Goal: Task Accomplishment & Management: Manage account settings

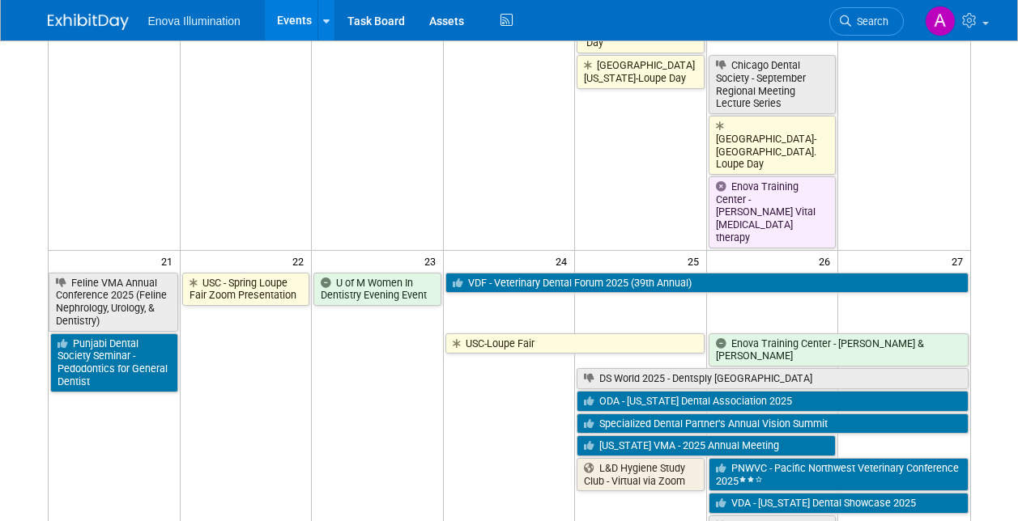
scroll to position [1133, 0]
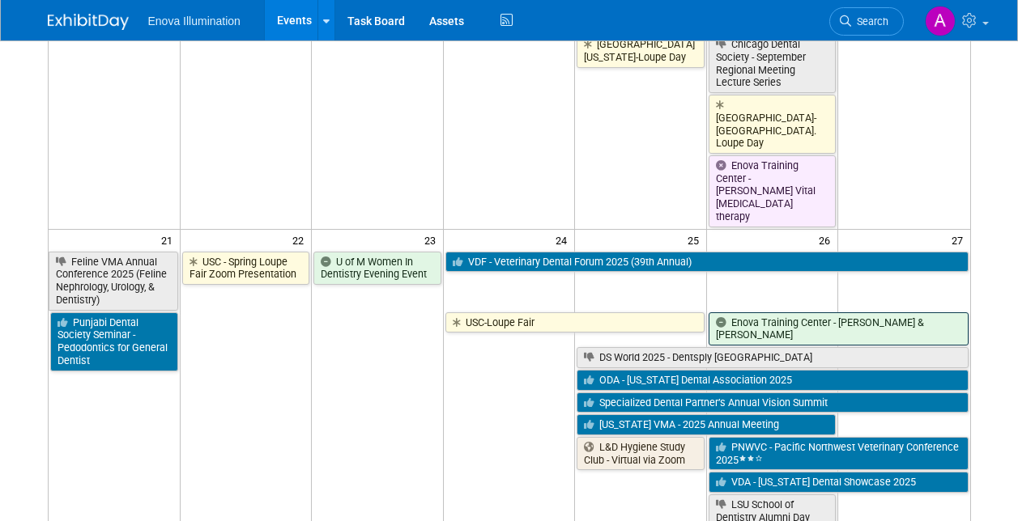
click at [818, 312] on link "Enova Training Center - [PERSON_NAME] & [PERSON_NAME]" at bounding box center [838, 328] width 260 height 33
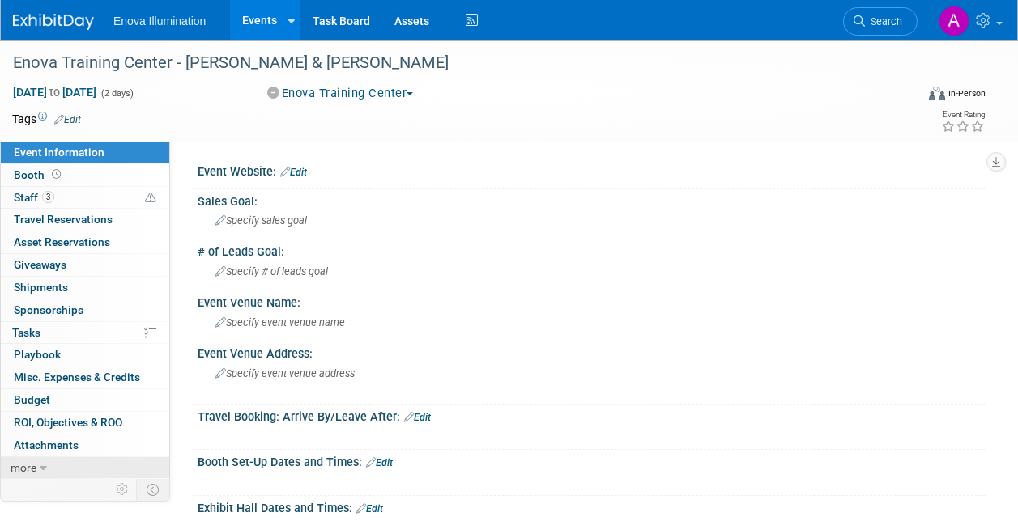
click at [48, 469] on link "more" at bounding box center [85, 468] width 168 height 22
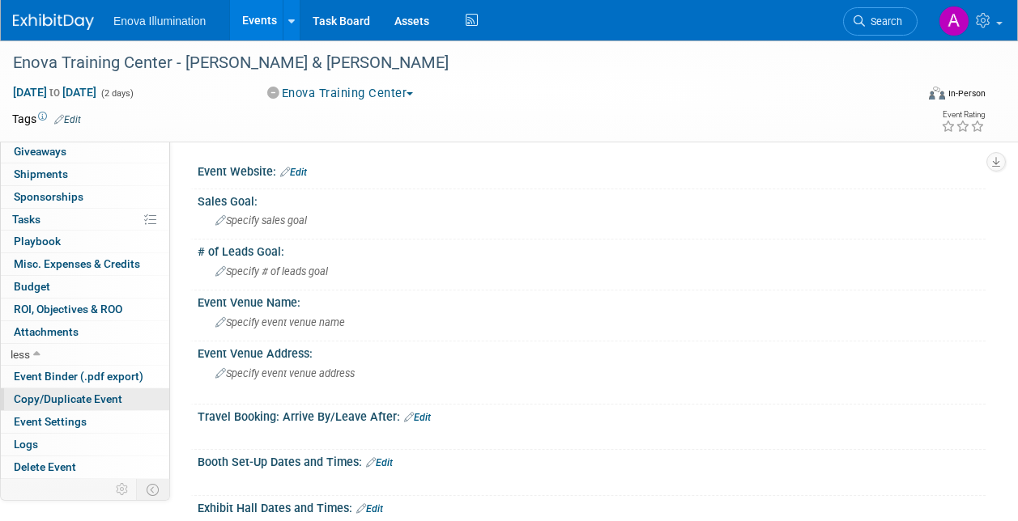
click at [83, 397] on span "Copy/Duplicate Event" at bounding box center [68, 399] width 108 height 13
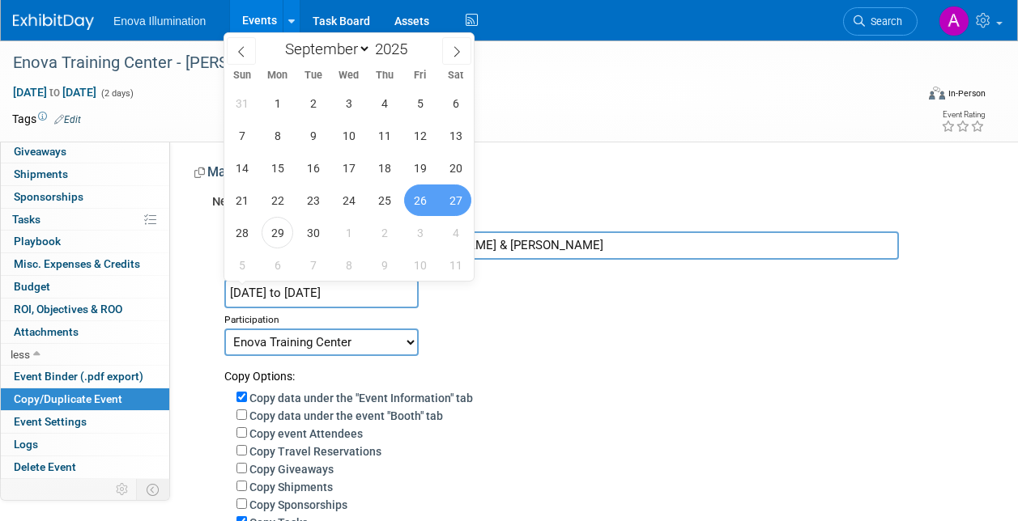
click at [383, 288] on input "Sep 26, 2025 to Sep 27, 2025" at bounding box center [321, 293] width 194 height 28
click at [414, 40] on span at bounding box center [413, 45] width 11 height 10
type input "2026"
click at [419, 199] on span "25" at bounding box center [420, 201] width 32 height 32
click at [459, 199] on span "26" at bounding box center [456, 201] width 32 height 32
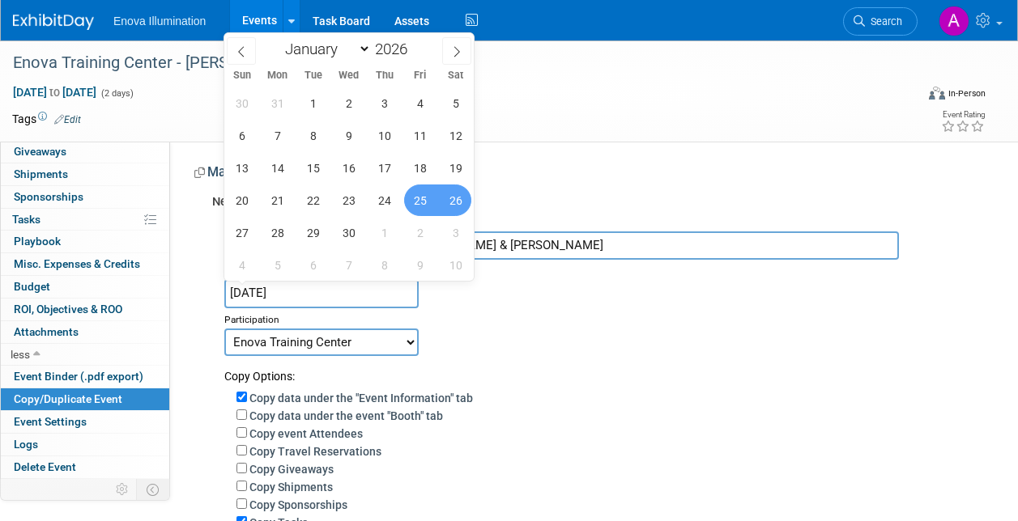
type input "Sep 25, 2026 to Sep 26, 2026"
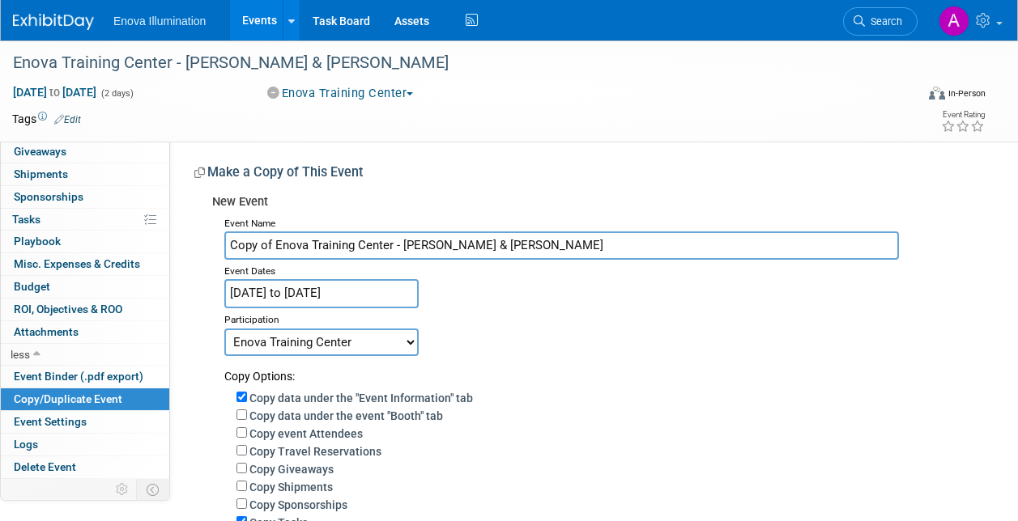
click at [538, 325] on div "Participation" at bounding box center [598, 317] width 749 height 19
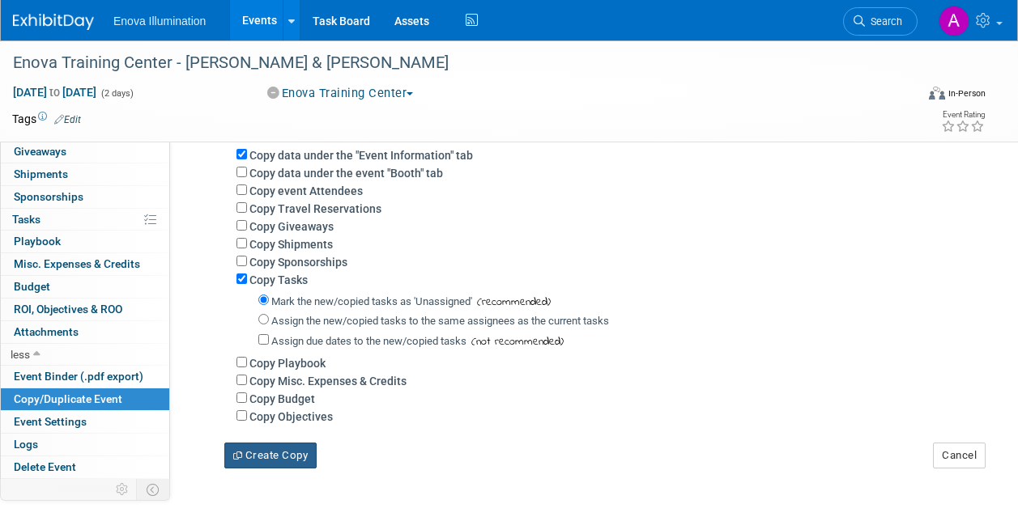
click at [291, 463] on button "Create Copy" at bounding box center [270, 456] width 92 height 26
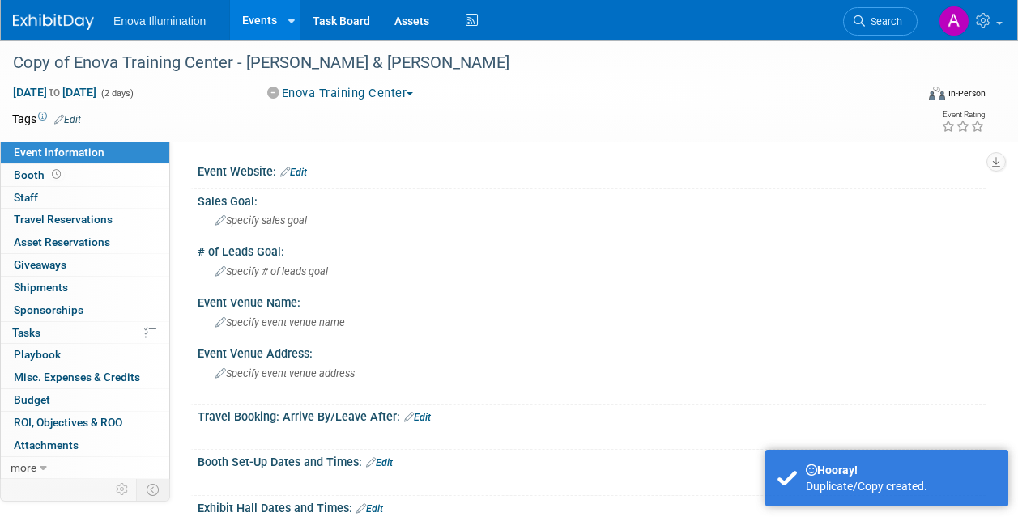
click at [53, 16] on img at bounding box center [53, 22] width 81 height 16
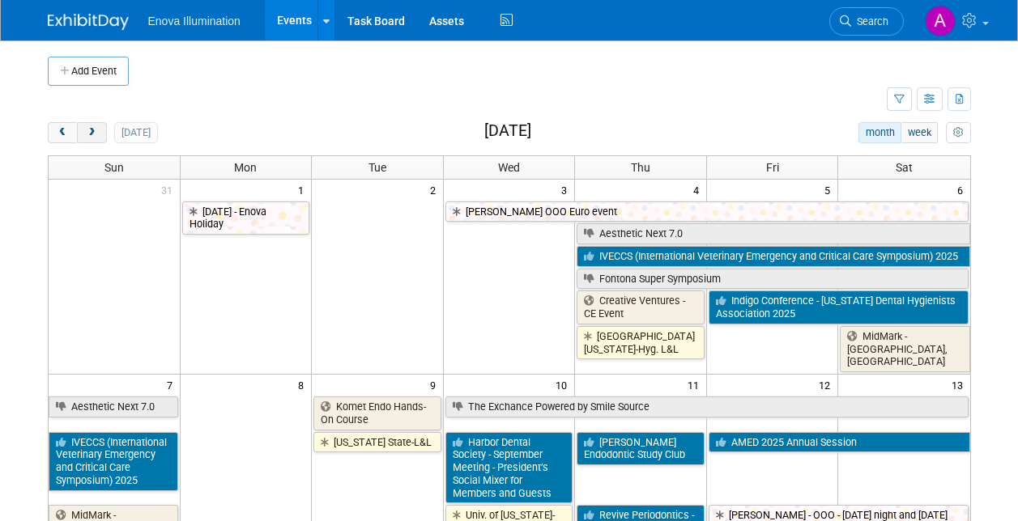
click at [100, 133] on button "next" at bounding box center [92, 132] width 30 height 21
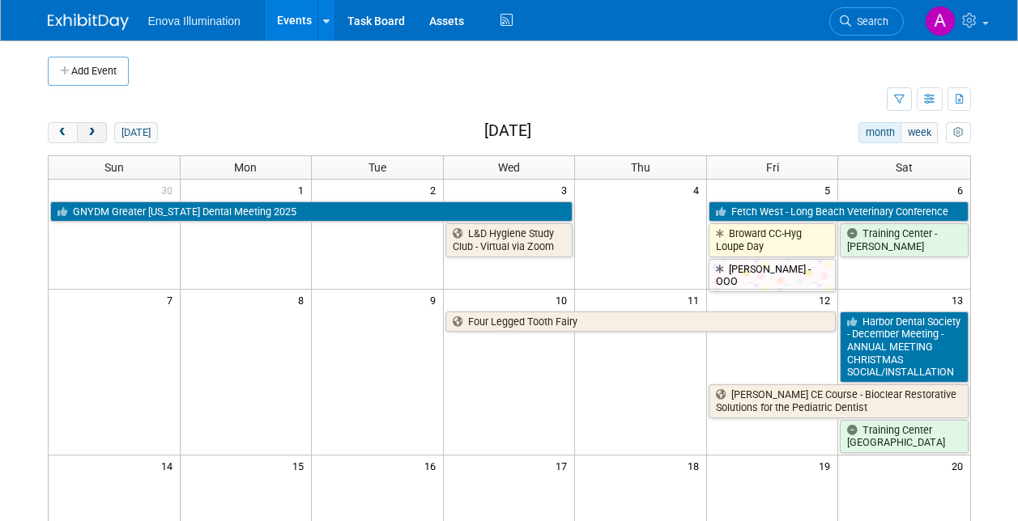
click at [100, 133] on button "next" at bounding box center [92, 132] width 30 height 21
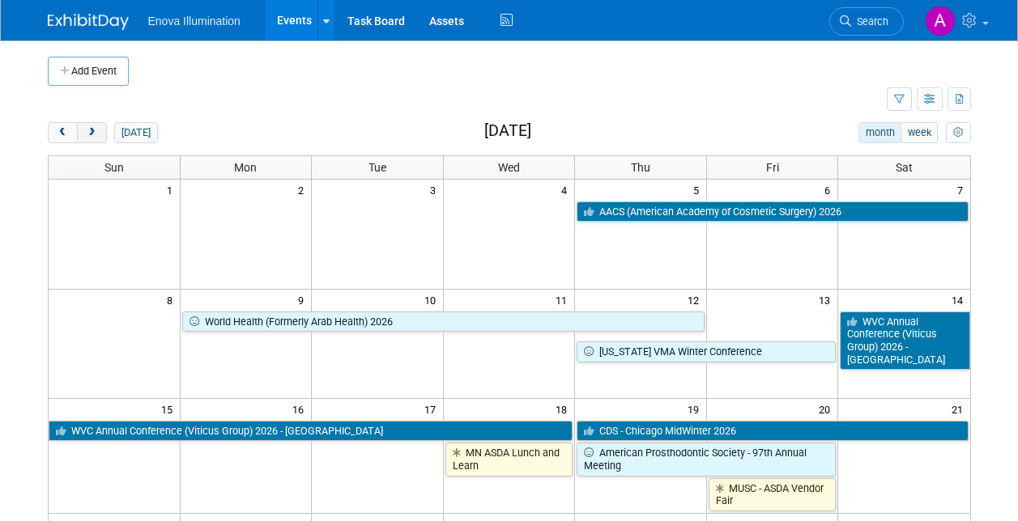
click at [100, 133] on button "next" at bounding box center [92, 132] width 30 height 21
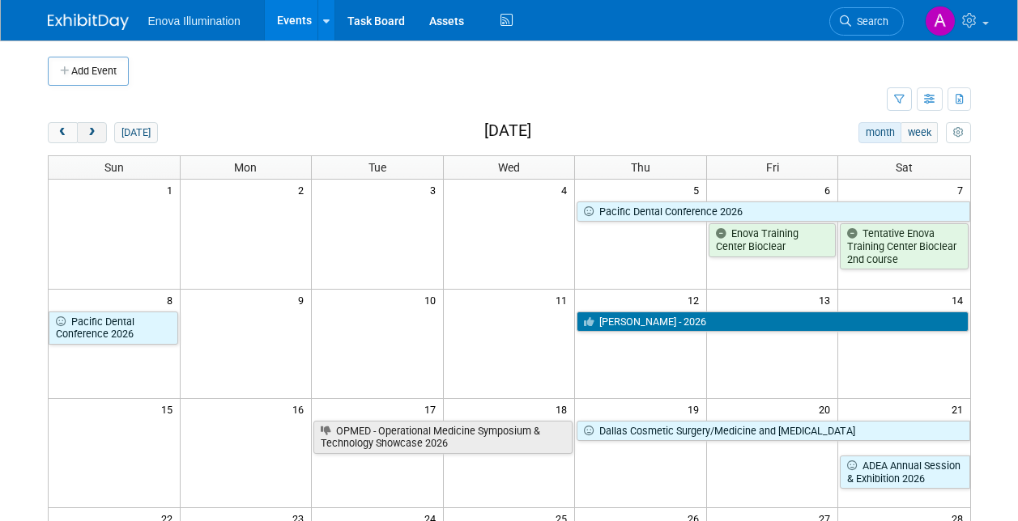
click at [100, 133] on button "next" at bounding box center [92, 132] width 30 height 21
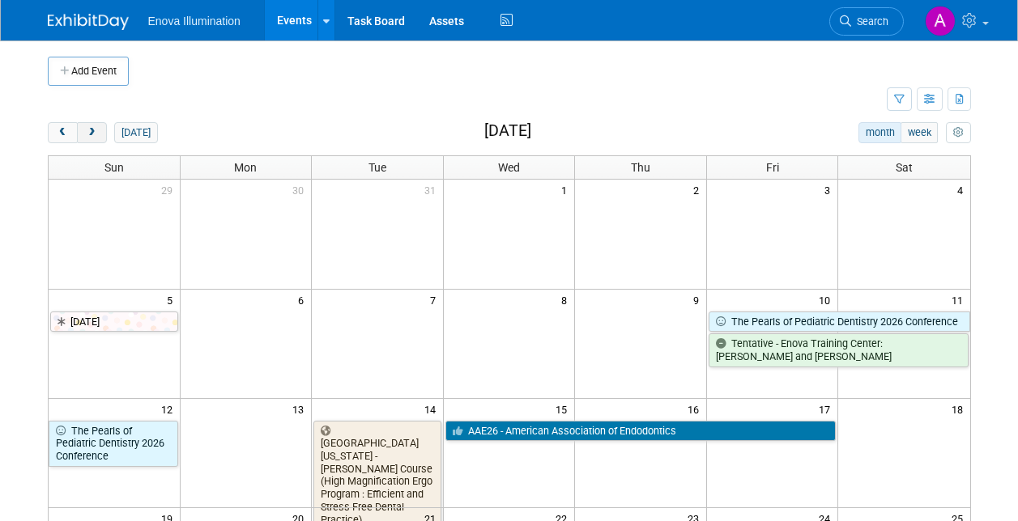
click at [100, 133] on button "next" at bounding box center [92, 132] width 30 height 21
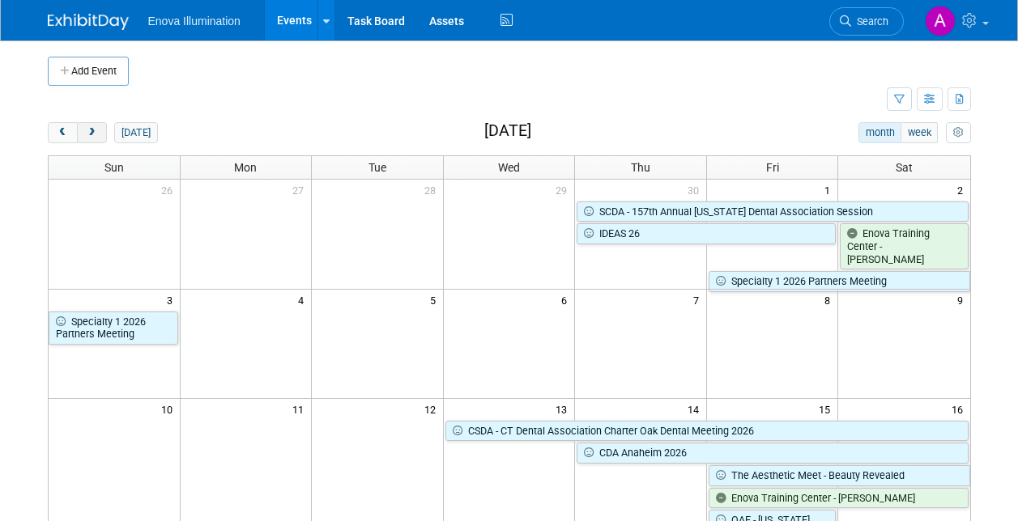
click at [100, 133] on button "next" at bounding box center [92, 132] width 30 height 21
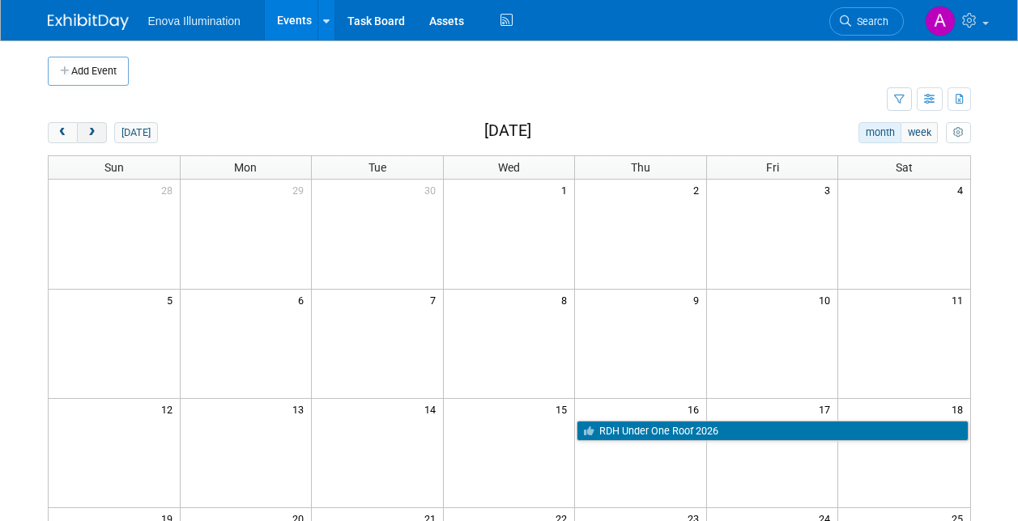
click at [100, 133] on button "next" at bounding box center [92, 132] width 30 height 21
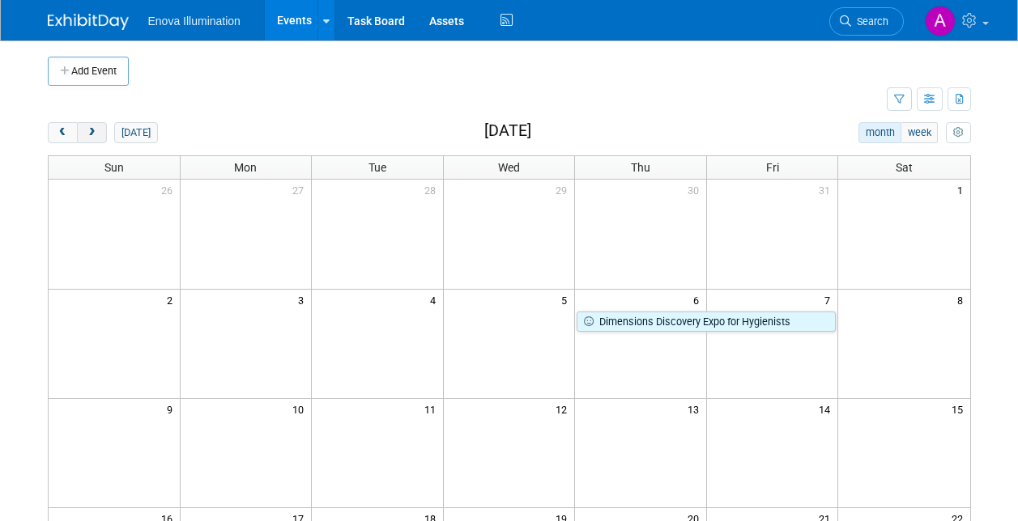
click at [100, 133] on button "next" at bounding box center [92, 132] width 30 height 21
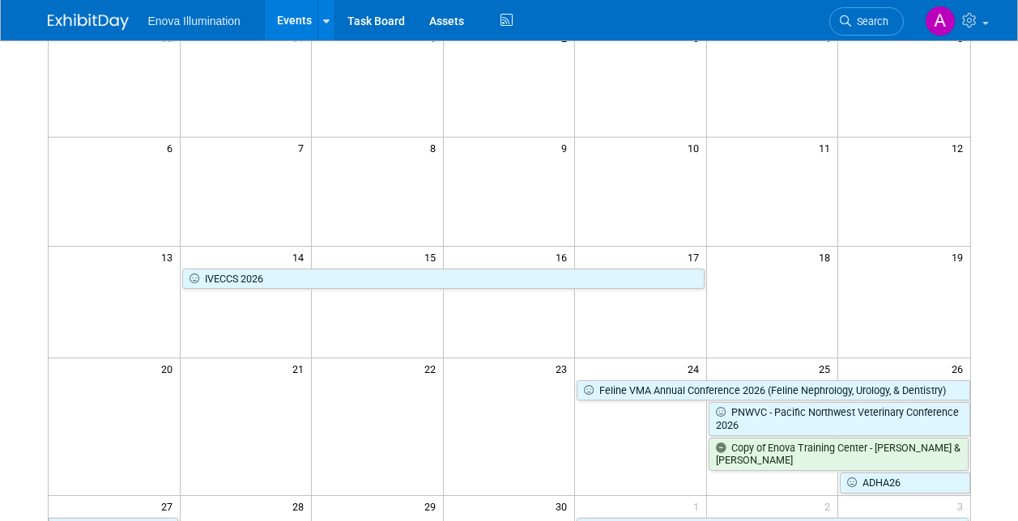
scroll to position [405, 0]
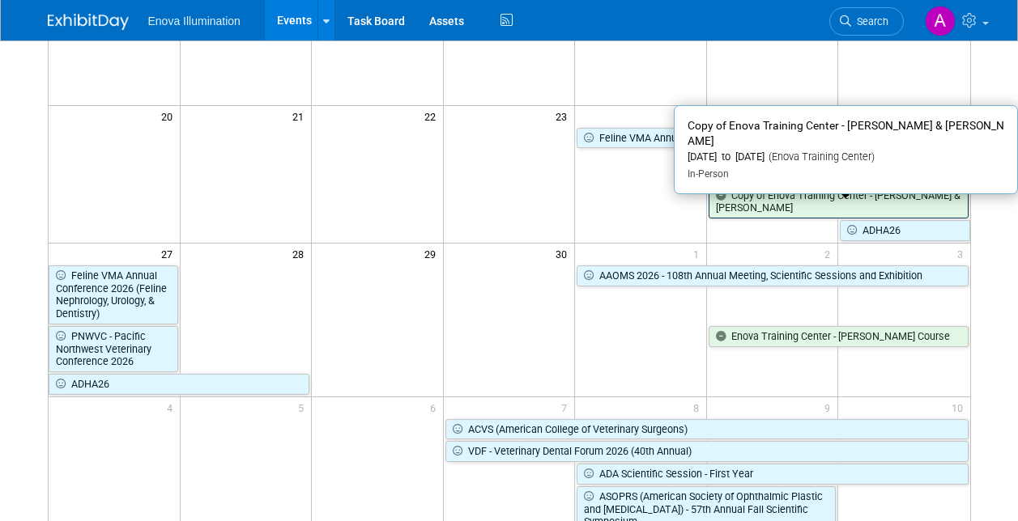
click at [756, 193] on link "Copy of Enova Training Center - Dr. Jarod Johnson & Dr. Peek" at bounding box center [838, 201] width 260 height 33
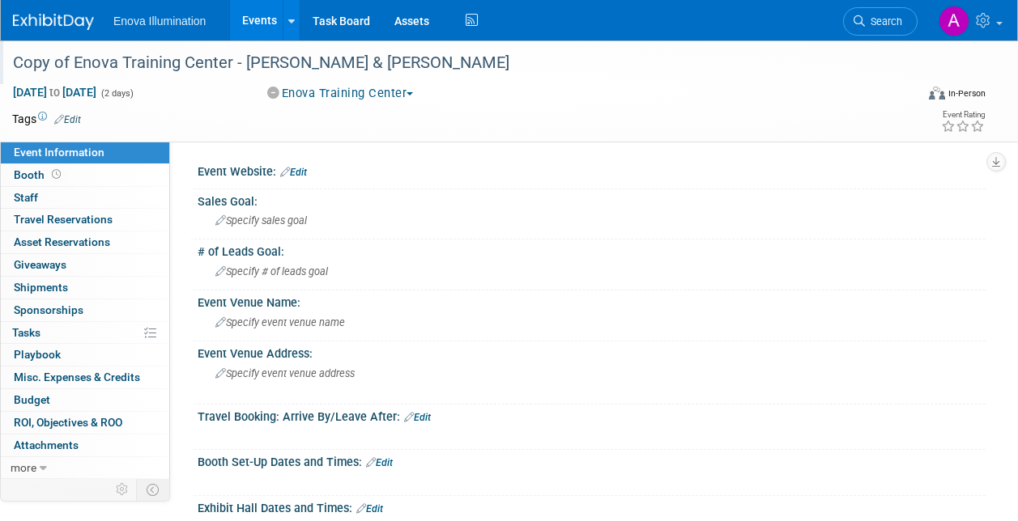
click at [68, 57] on div "Copy of Enova Training Center - Dr. Jarod Johnson & Dr. Peek" at bounding box center [454, 63] width 895 height 29
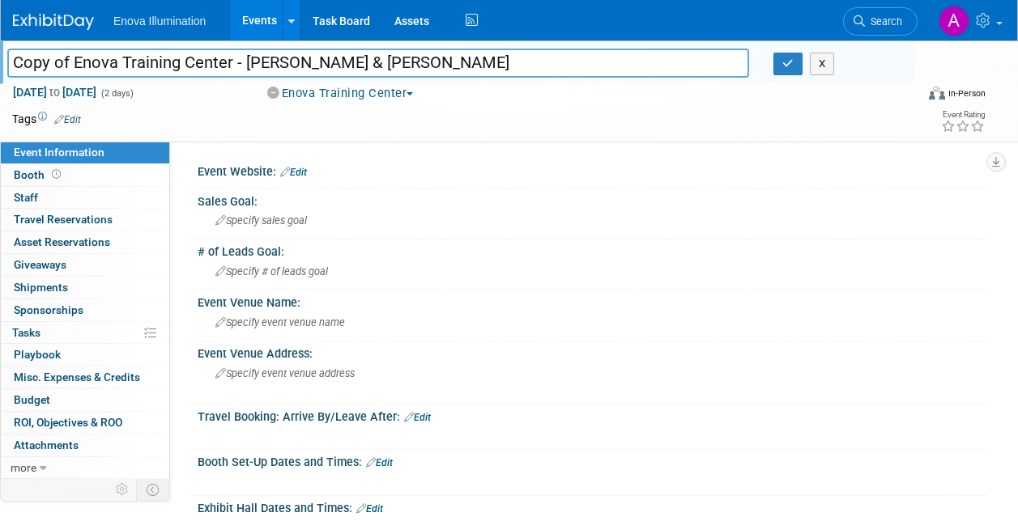
drag, startPoint x: 74, startPoint y: 61, endPoint x: -3, endPoint y: 65, distance: 77.0
click at [0, 65] on html "Enova Illumination Events Add Event Bulk Upload Events Shareable Event Boards R…" at bounding box center [509, 260] width 1018 height 521
type input "Enova Training Center - [PERSON_NAME] & [PERSON_NAME]"
click at [787, 66] on icon "button" at bounding box center [787, 63] width 11 height 11
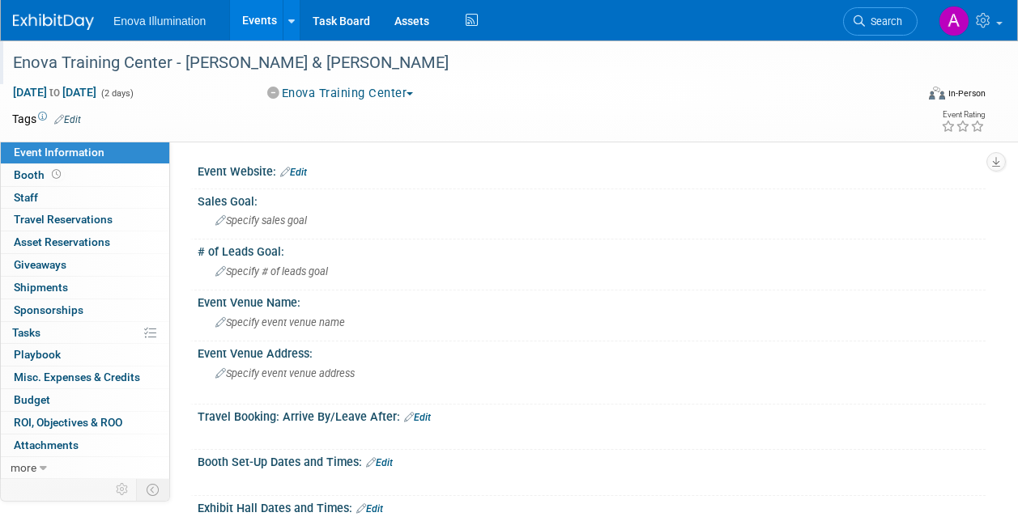
click at [40, 21] on img at bounding box center [53, 22] width 81 height 16
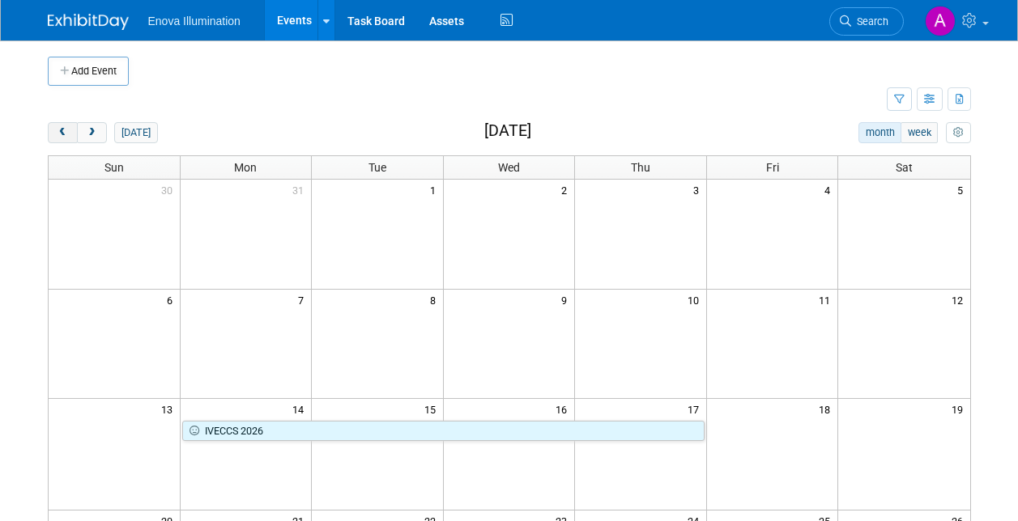
click at [65, 125] on button "prev" at bounding box center [63, 132] width 30 height 21
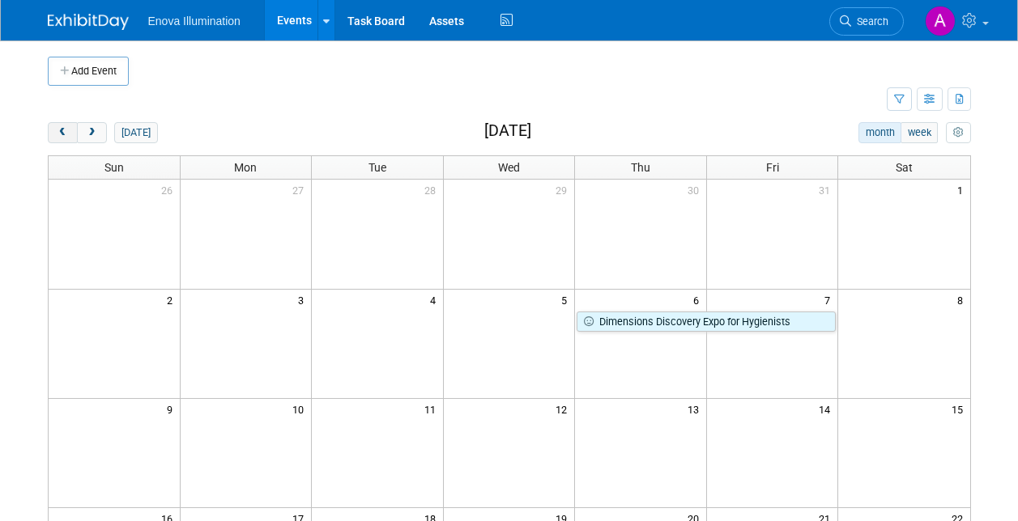
click at [65, 125] on button "prev" at bounding box center [63, 132] width 30 height 21
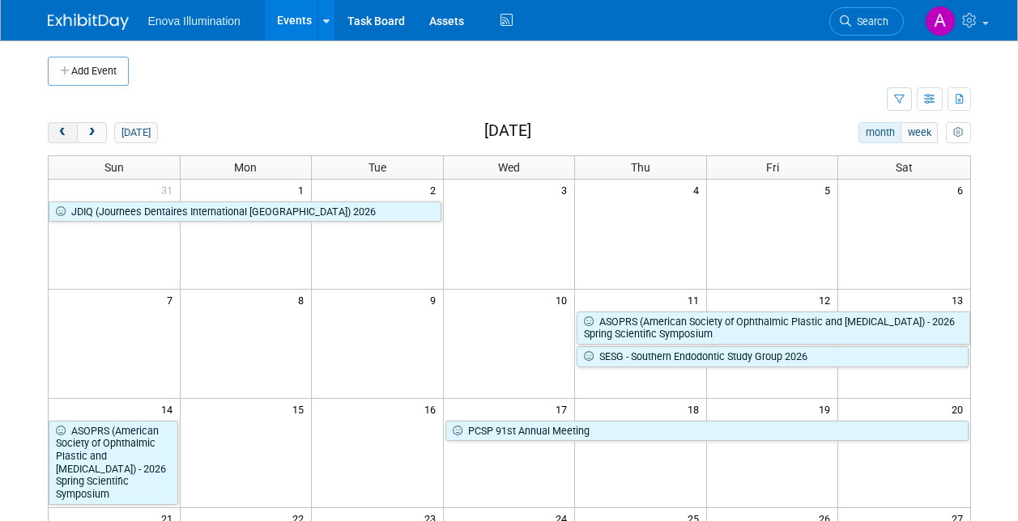
click at [65, 125] on button "prev" at bounding box center [63, 132] width 30 height 21
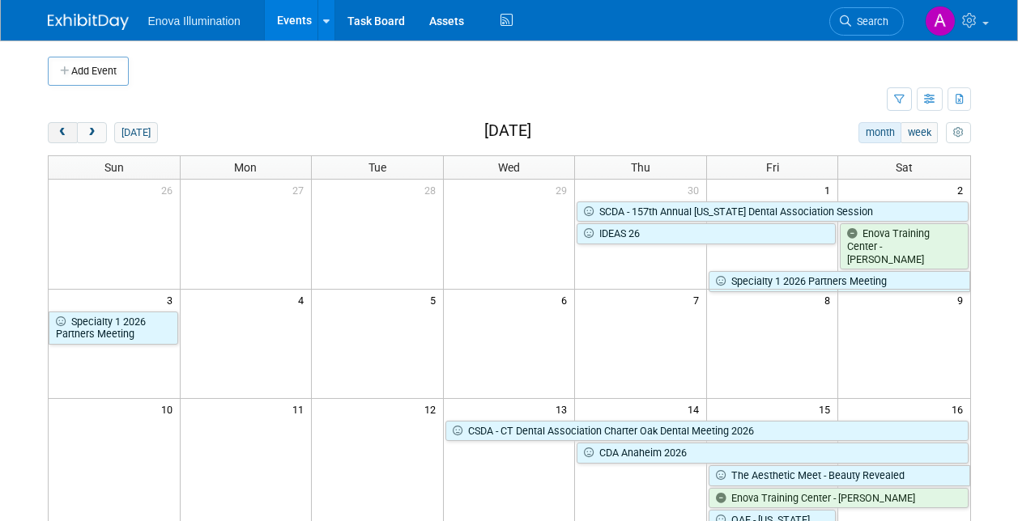
click at [65, 125] on button "prev" at bounding box center [63, 132] width 30 height 21
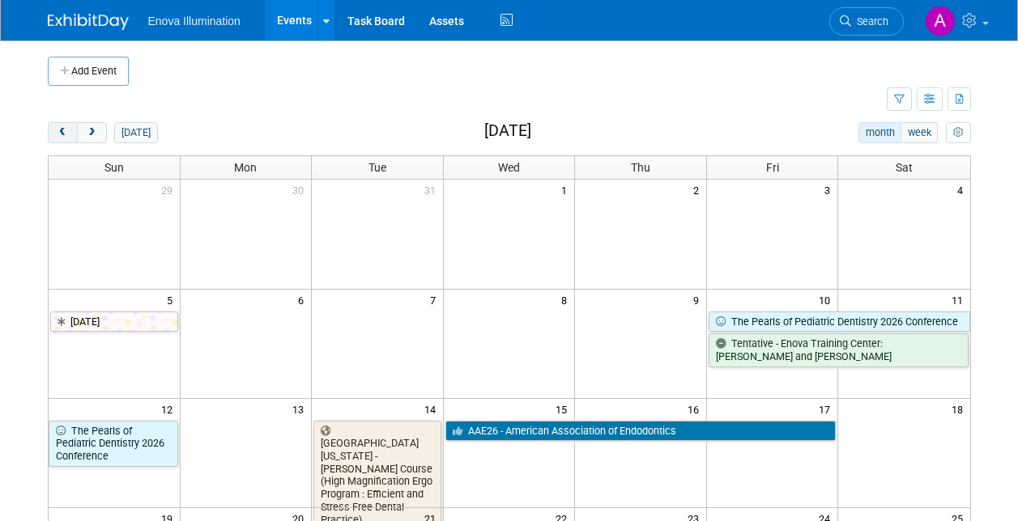
click at [65, 125] on button "prev" at bounding box center [63, 132] width 30 height 21
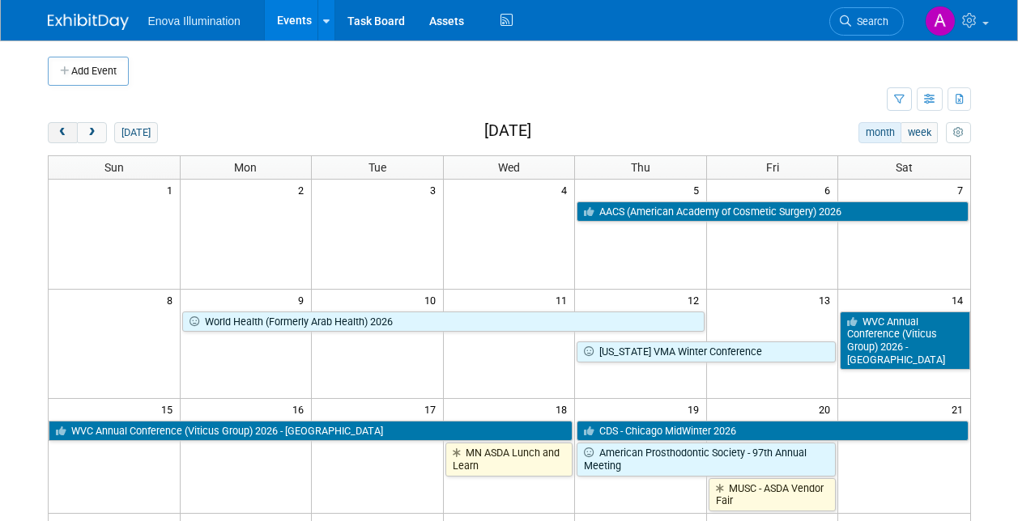
click at [65, 125] on button "prev" at bounding box center [63, 132] width 30 height 21
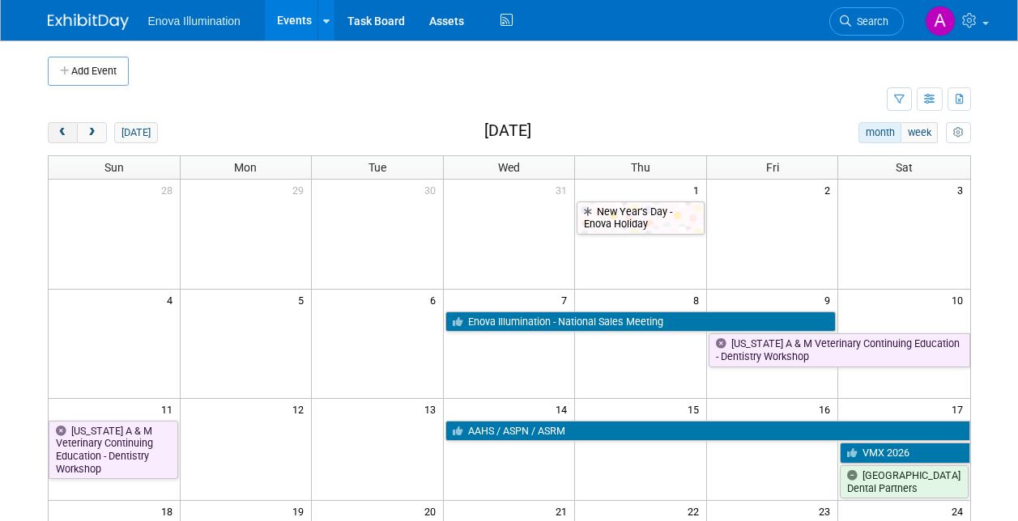
click at [65, 125] on button "prev" at bounding box center [63, 132] width 30 height 21
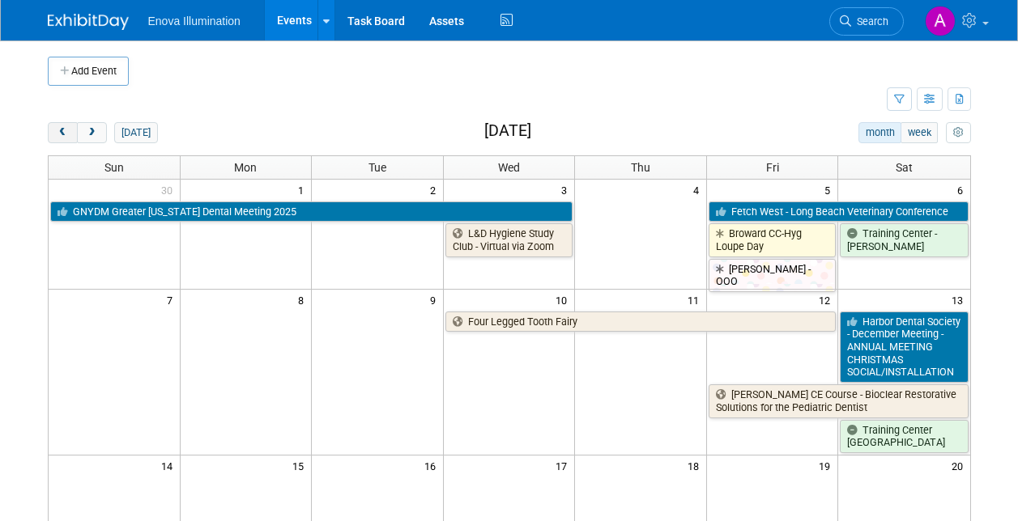
click at [65, 125] on button "prev" at bounding box center [63, 132] width 30 height 21
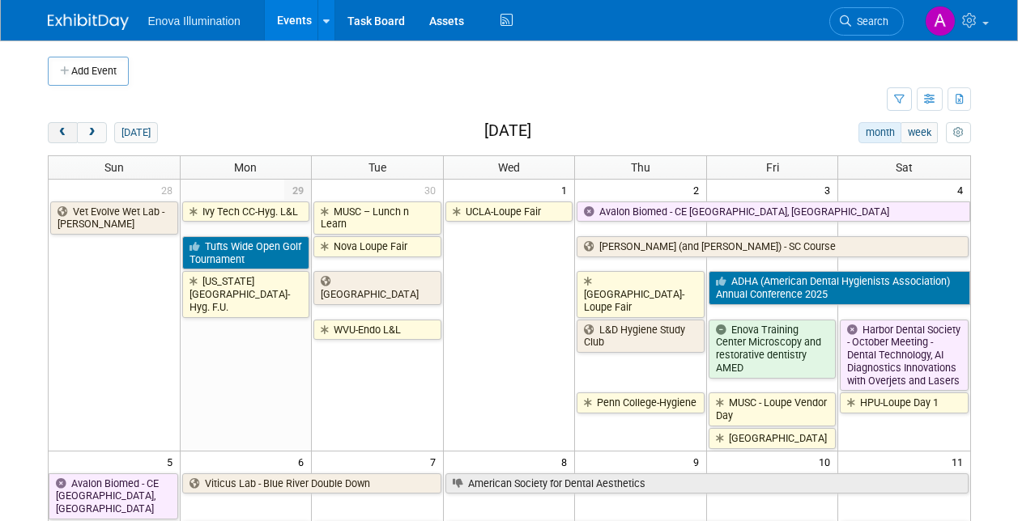
click at [65, 125] on button "prev" at bounding box center [63, 132] width 30 height 21
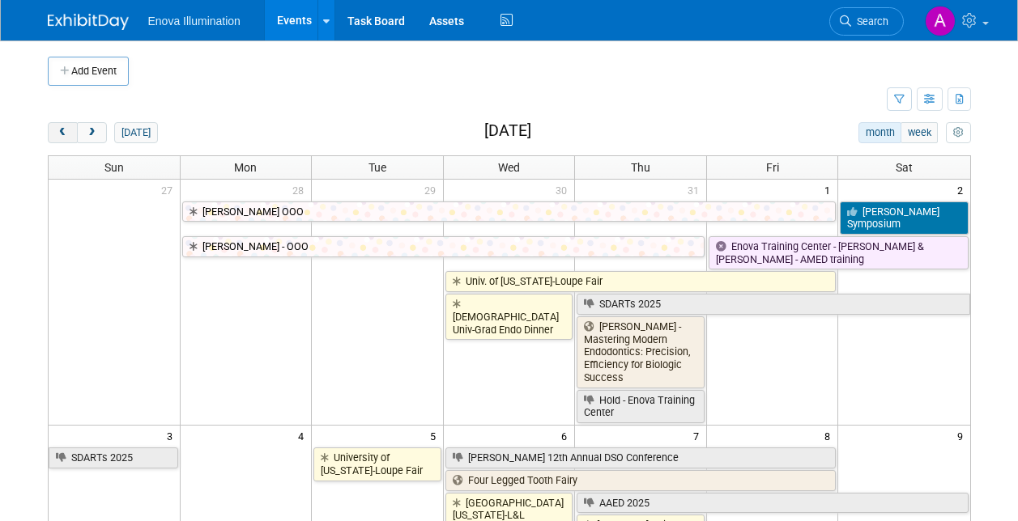
click at [65, 125] on button "prev" at bounding box center [63, 132] width 30 height 21
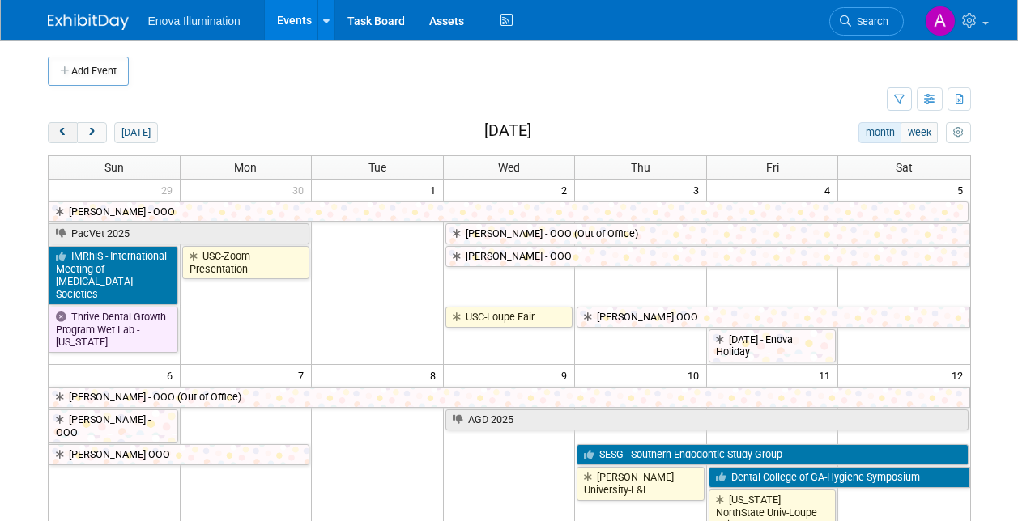
click at [65, 125] on button "prev" at bounding box center [63, 132] width 30 height 21
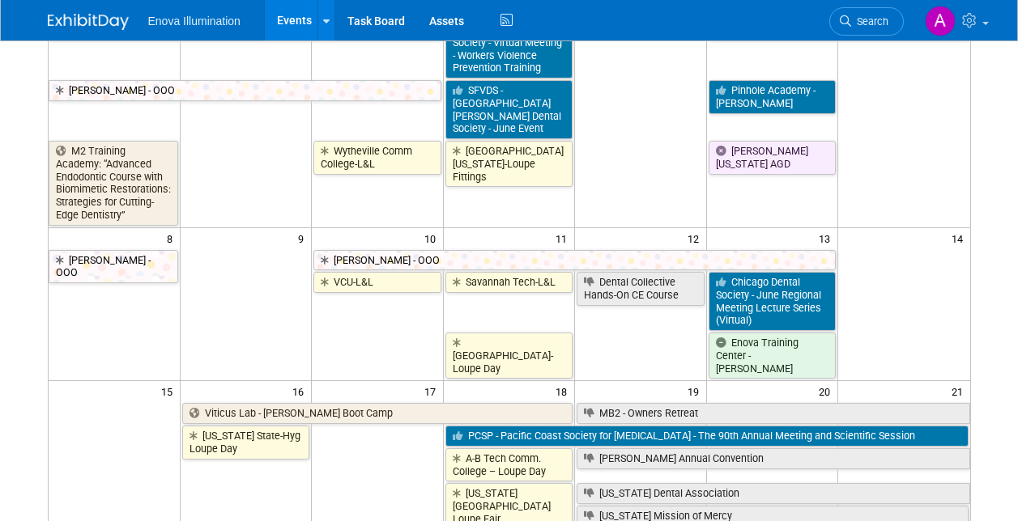
scroll to position [243, 0]
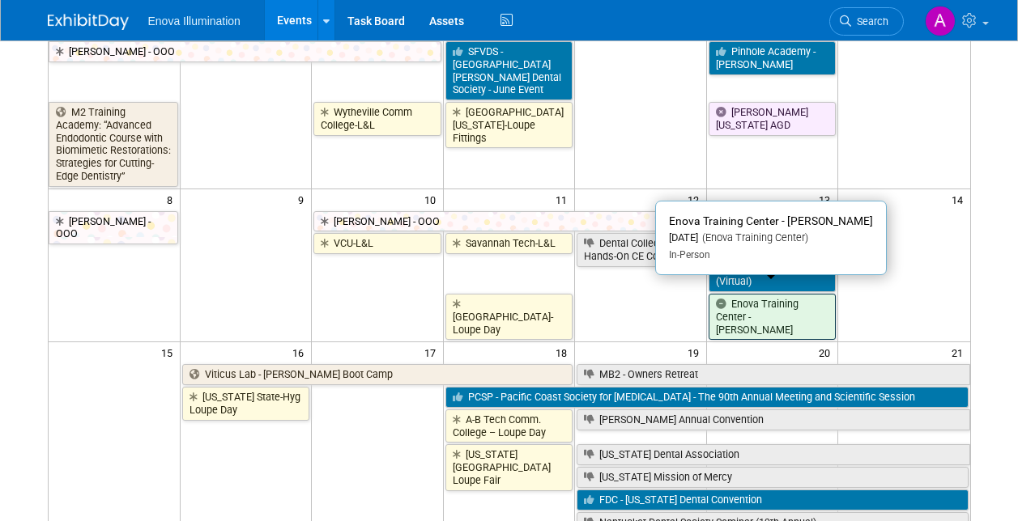
click at [742, 309] on link "Enova Training Center - [PERSON_NAME]" at bounding box center [772, 317] width 128 height 46
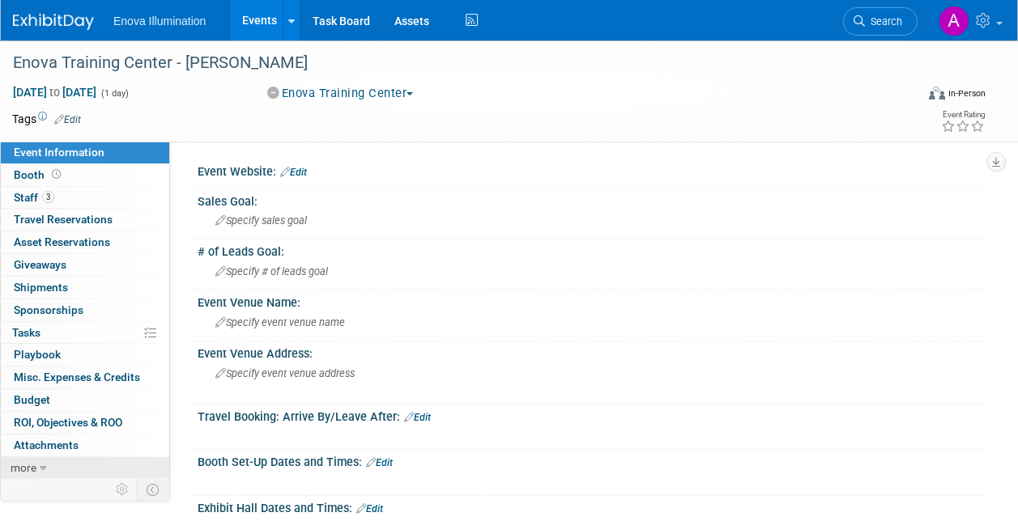
click at [37, 467] on link "more" at bounding box center [85, 468] width 168 height 22
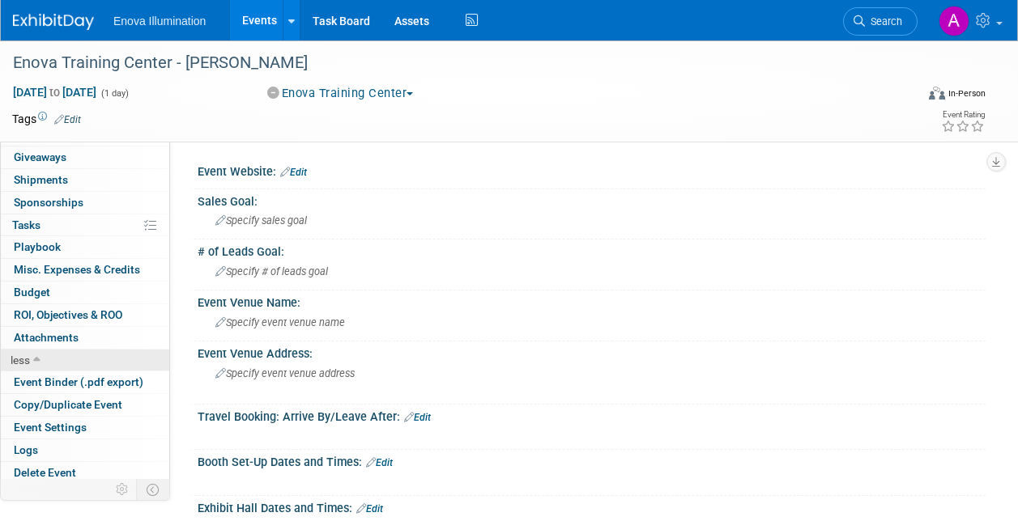
scroll to position [113, 0]
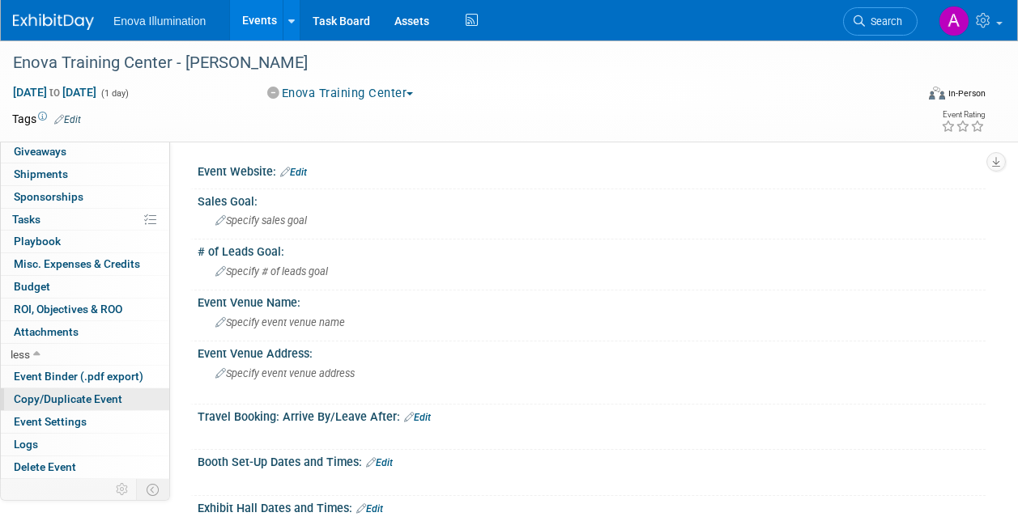
click at [79, 397] on span "Copy/Duplicate Event" at bounding box center [68, 399] width 108 height 13
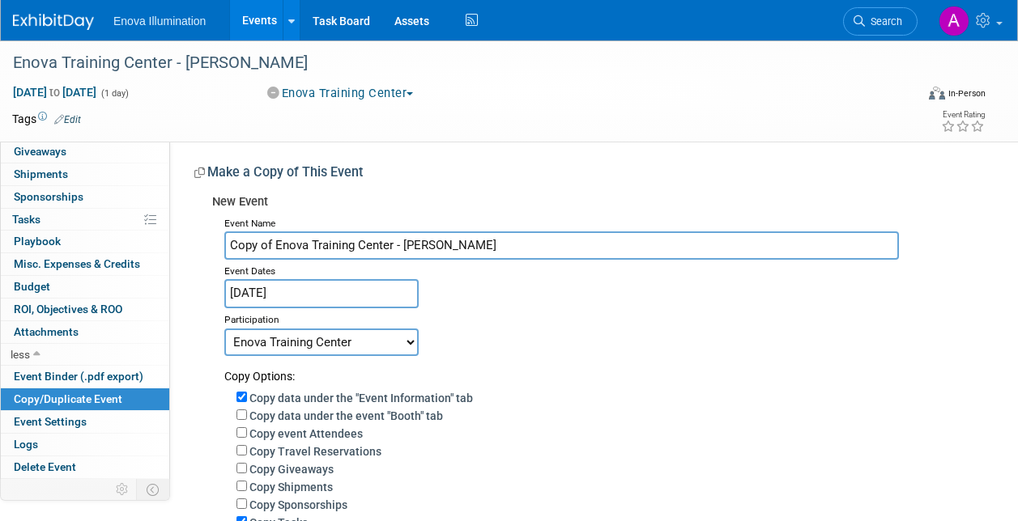
drag, startPoint x: 276, startPoint y: 242, endPoint x: 164, endPoint y: 245, distance: 112.6
click at [164, 245] on div "Event Information Event Info Booth Booth 3 Staff 3 Staff 0 Travel Reservations …" at bounding box center [509, 375] width 1018 height 671
type input "Enova Training Center - [PERSON_NAME]"
click at [300, 294] on input "[DATE]" at bounding box center [321, 293] width 194 height 28
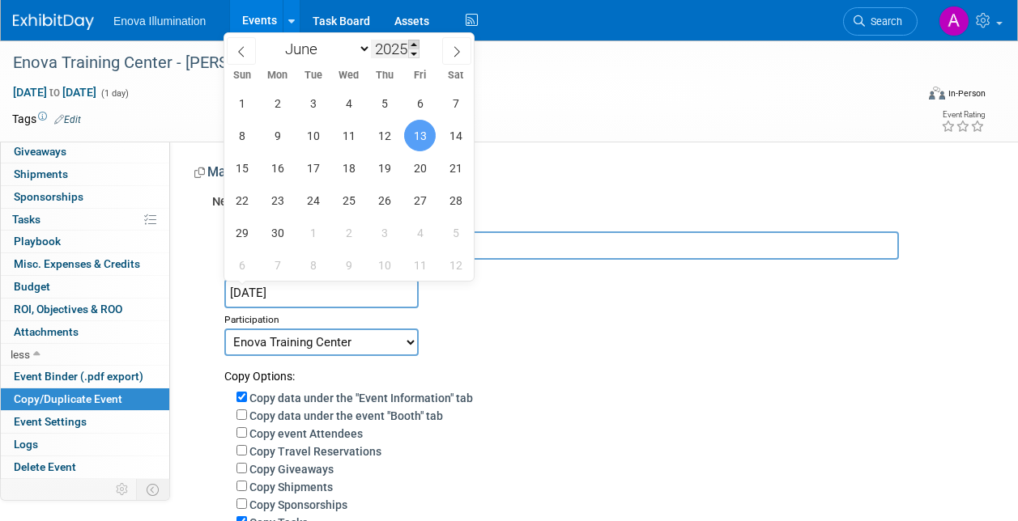
click at [414, 42] on span at bounding box center [413, 45] width 11 height 10
type input "2026"
click at [426, 133] on span "12" at bounding box center [420, 136] width 32 height 32
type input "[DATE]"
click at [426, 133] on span "12" at bounding box center [420, 136] width 32 height 32
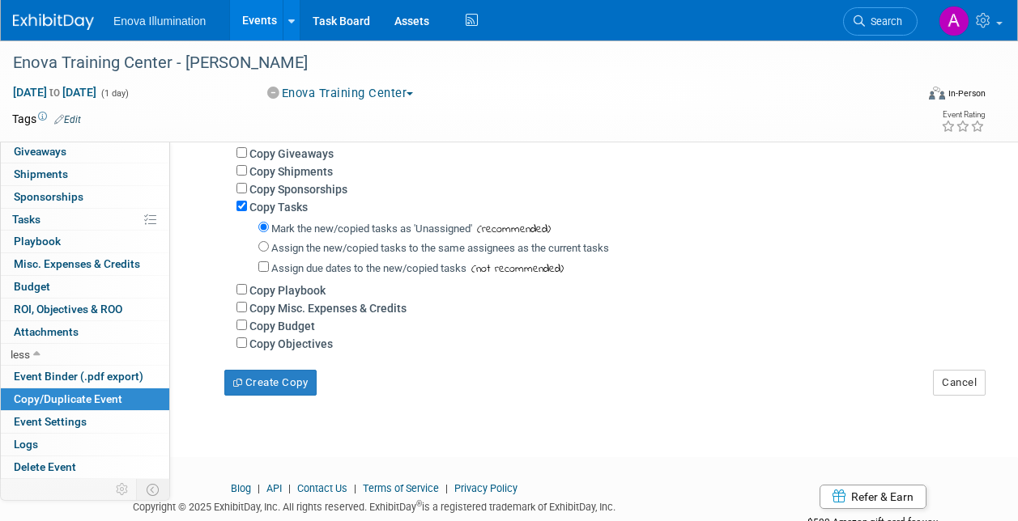
scroll to position [324, 0]
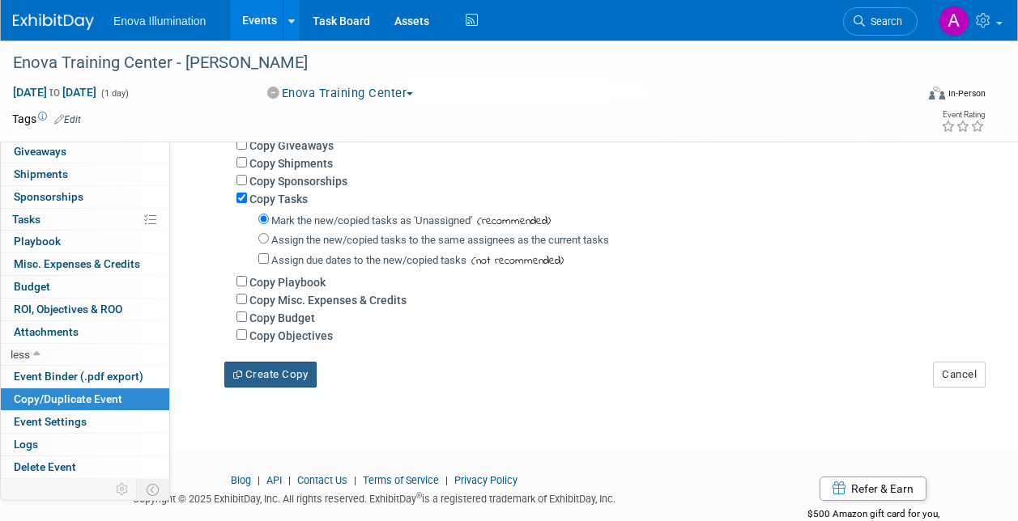
click at [267, 388] on button "Create Copy" at bounding box center [270, 375] width 92 height 26
